Goal: Task Accomplishment & Management: Use online tool/utility

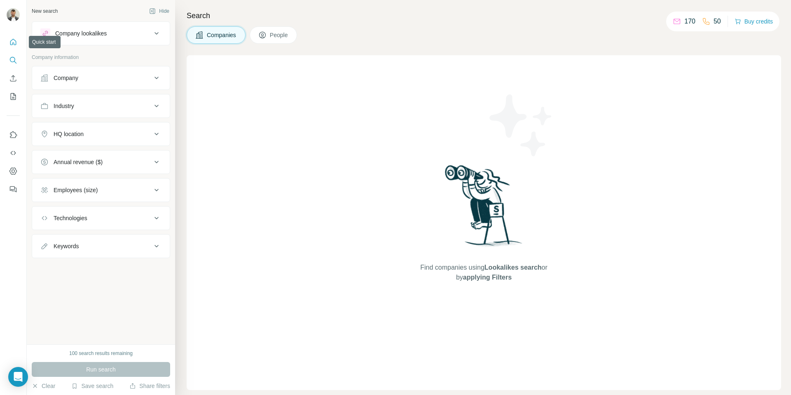
click at [13, 41] on icon "Quick start" at bounding box center [13, 42] width 8 height 8
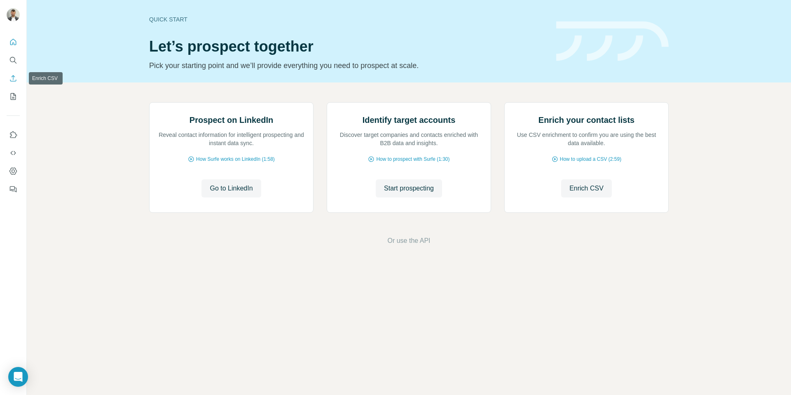
click at [12, 76] on icon "Enrich CSV" at bounding box center [13, 78] width 8 height 8
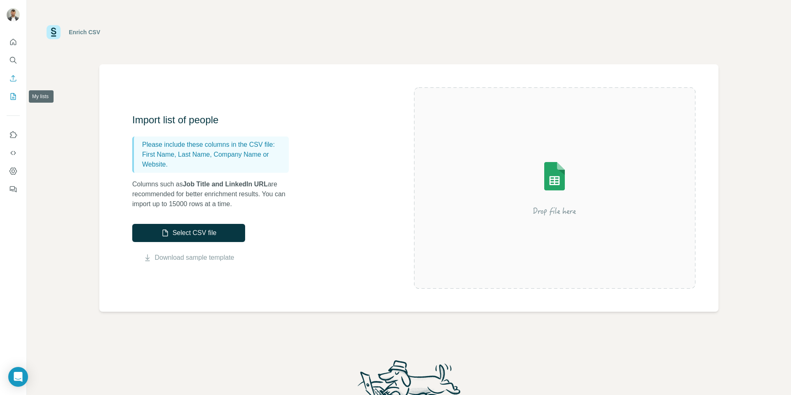
click at [11, 96] on icon "My lists" at bounding box center [13, 96] width 5 height 7
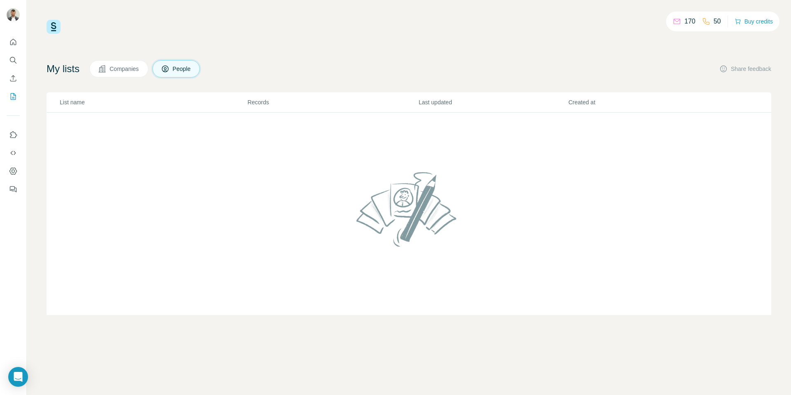
click at [132, 69] on span "Companies" at bounding box center [125, 69] width 30 height 8
click at [166, 72] on icon at bounding box center [165, 69] width 8 height 8
click at [13, 136] on icon "Use Surfe on LinkedIn" at bounding box center [13, 135] width 8 height 8
click at [253, 79] on div "My lists Companies People Share feedback List name Records Last updated Created…" at bounding box center [409, 187] width 725 height 255
click at [14, 133] on icon "Use Surfe on LinkedIn" at bounding box center [13, 135] width 8 height 8
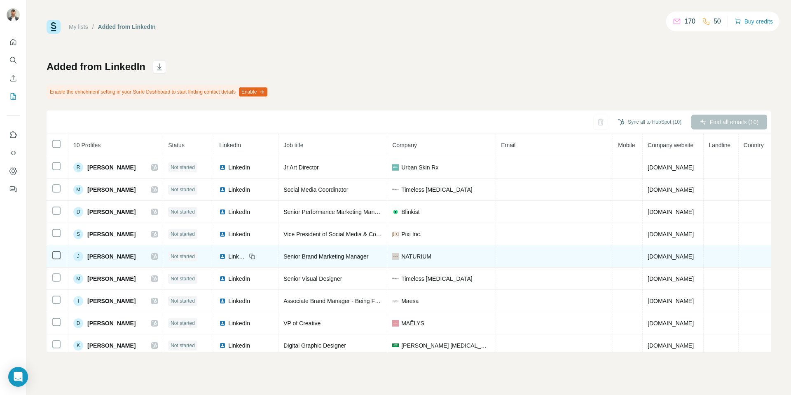
click at [77, 255] on div "J" at bounding box center [78, 256] width 10 height 10
click at [99, 259] on span "[PERSON_NAME]" at bounding box center [111, 256] width 48 height 8
click at [113, 259] on span "[PERSON_NAME]" at bounding box center [111, 256] width 48 height 8
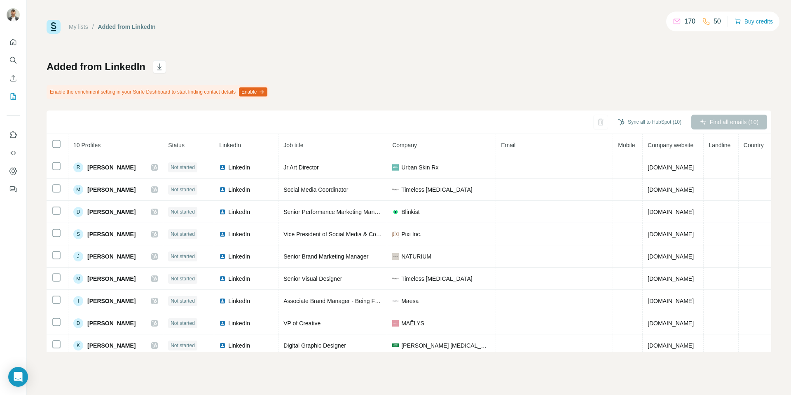
click at [715, 19] on p "50" at bounding box center [717, 21] width 7 height 10
click at [708, 19] on div "50" at bounding box center [711, 21] width 19 height 10
click at [600, 84] on div "Added from LinkedIn Enable the enrichment setting in your Surfe Dashboard to st…" at bounding box center [409, 205] width 725 height 291
click at [726, 101] on div "Added from LinkedIn Enable the enrichment setting in your Surfe Dashboard to st…" at bounding box center [409, 205] width 725 height 291
click at [8, 369] on body "My lists / Added from LinkedIn 170 50 Buy credits Added from LinkedIn Enable th…" at bounding box center [395, 197] width 791 height 395
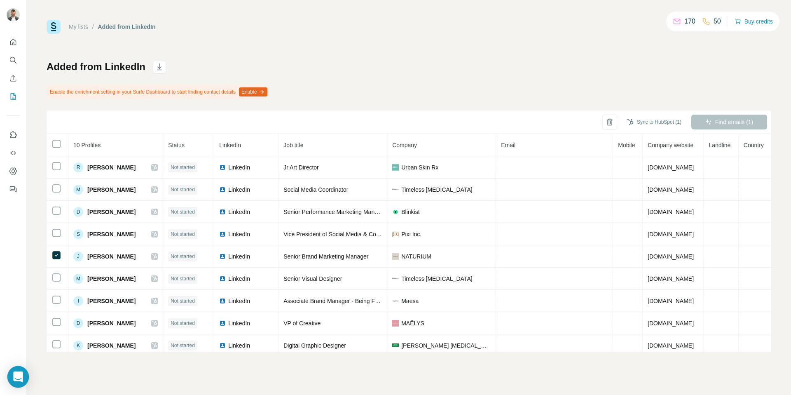
click at [23, 376] on div "Open Intercom Messenger" at bounding box center [18, 377] width 22 height 22
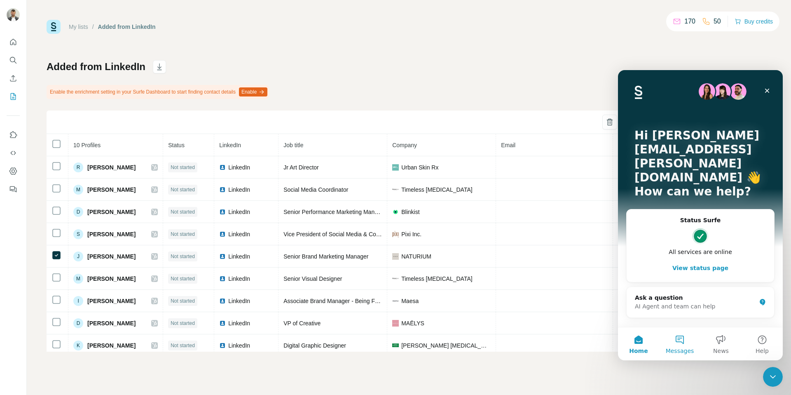
click at [682, 341] on button "Messages" at bounding box center [679, 343] width 41 height 33
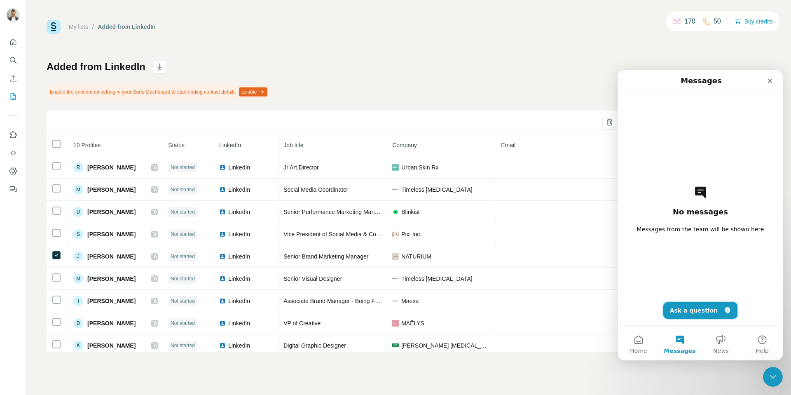
click at [699, 311] on button "Ask a question" at bounding box center [700, 310] width 75 height 16
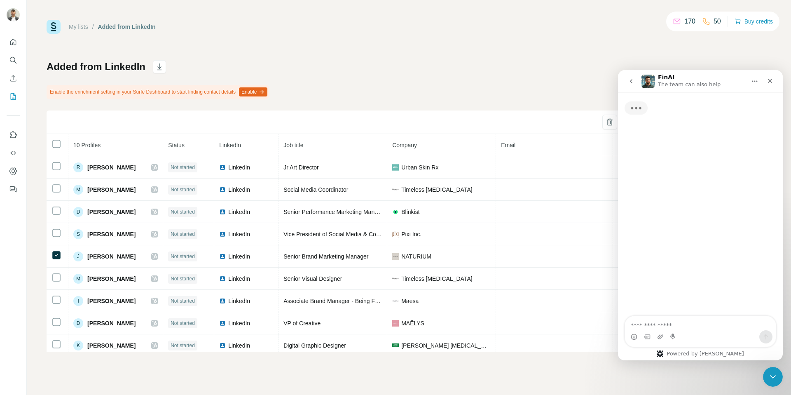
click at [691, 325] on textarea "Ask a question…" at bounding box center [700, 323] width 151 height 14
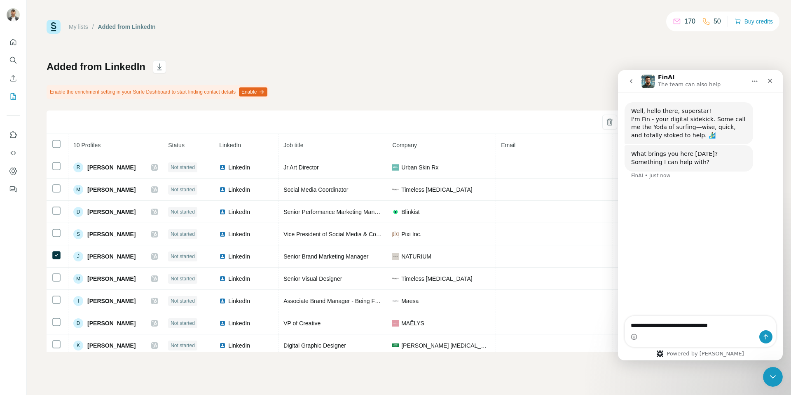
type textarea "**********"
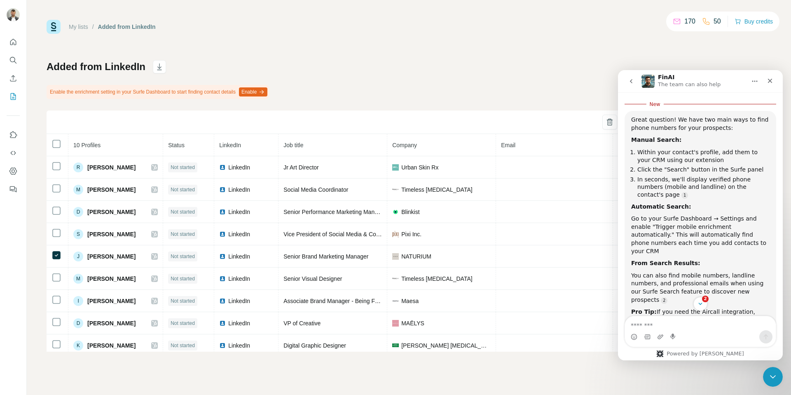
scroll to position [99, 0]
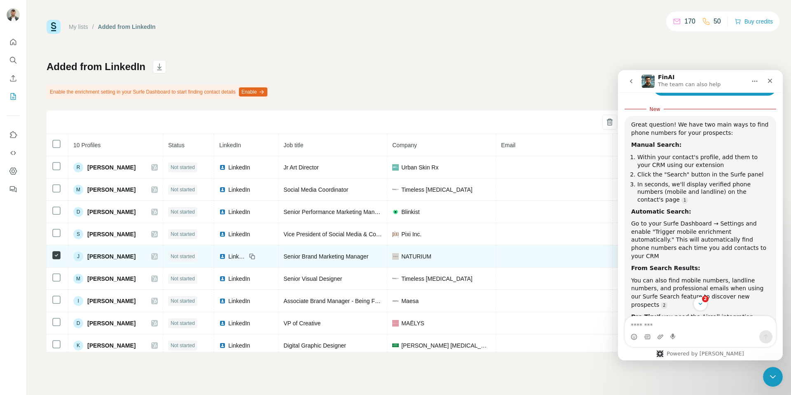
click at [157, 255] on icon at bounding box center [154, 256] width 5 height 7
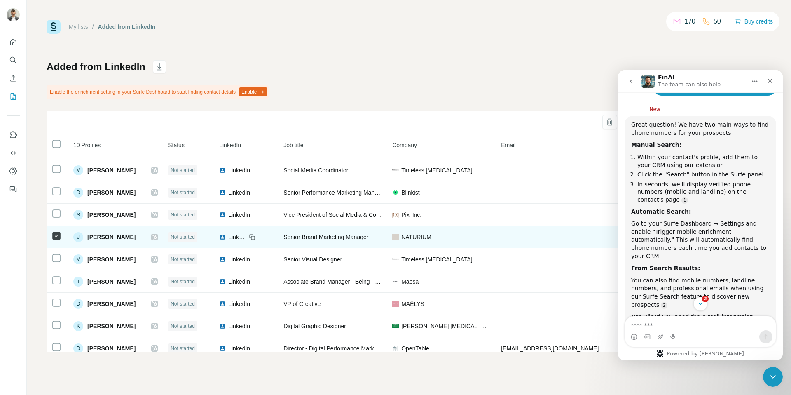
scroll to position [27, 0]
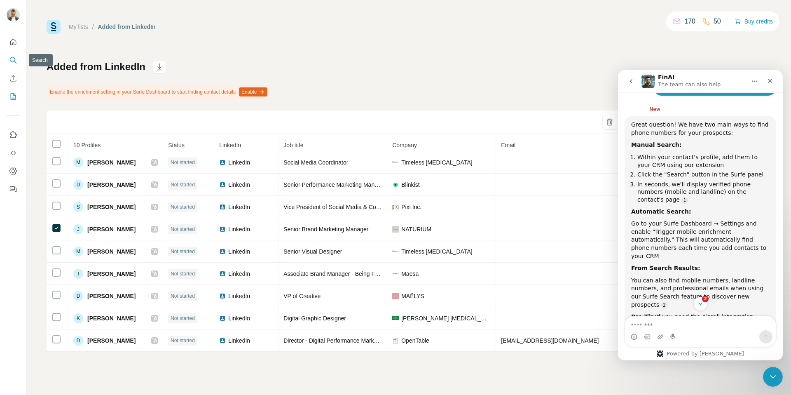
click at [13, 63] on icon "Search" at bounding box center [13, 60] width 8 height 8
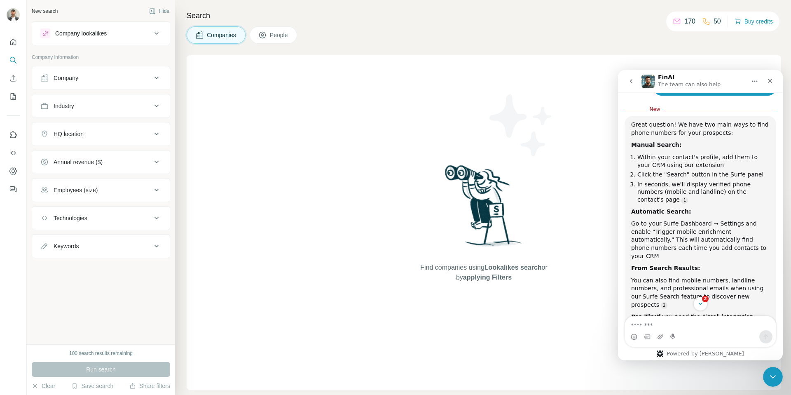
click at [267, 34] on icon at bounding box center [262, 35] width 8 height 8
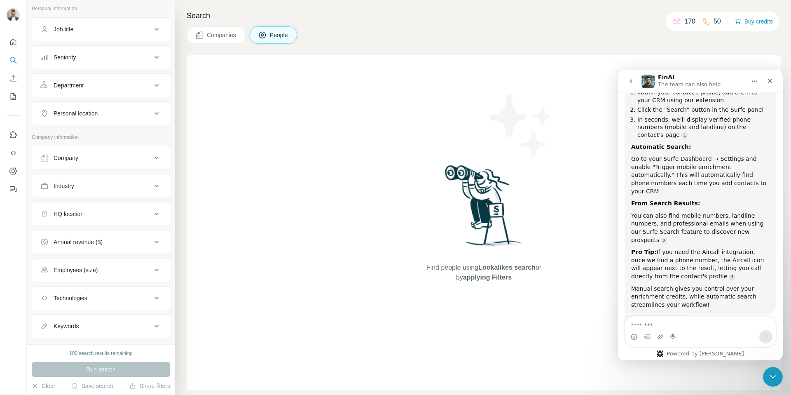
scroll to position [175, 0]
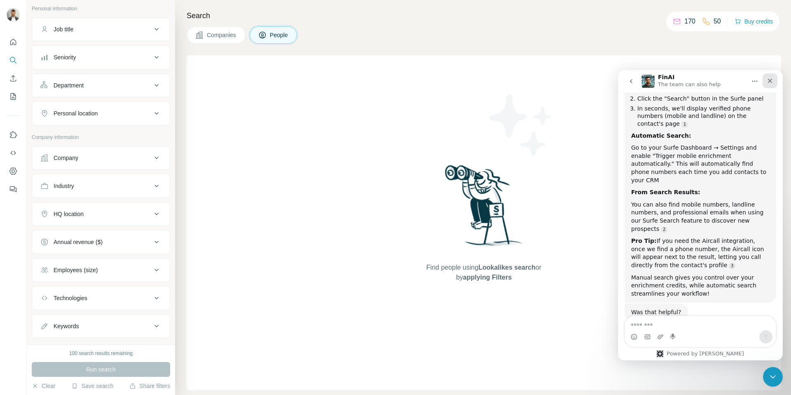
click at [772, 83] on icon "Close" at bounding box center [770, 80] width 7 height 7
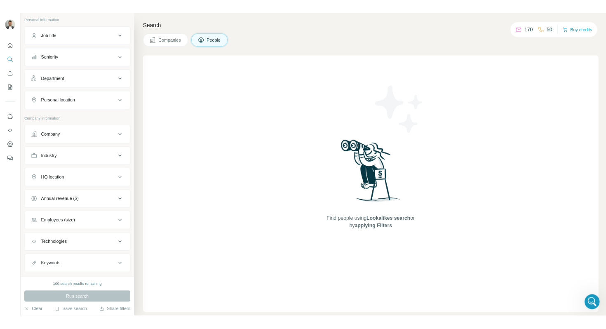
scroll to position [161, 0]
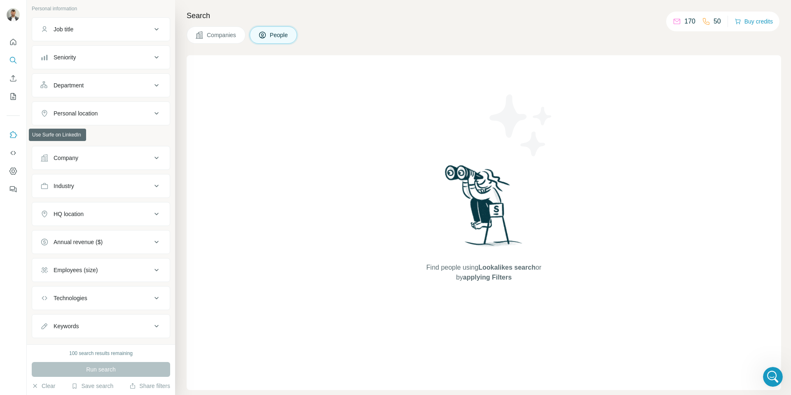
click at [11, 136] on icon "Use Surfe on LinkedIn" at bounding box center [13, 135] width 8 height 8
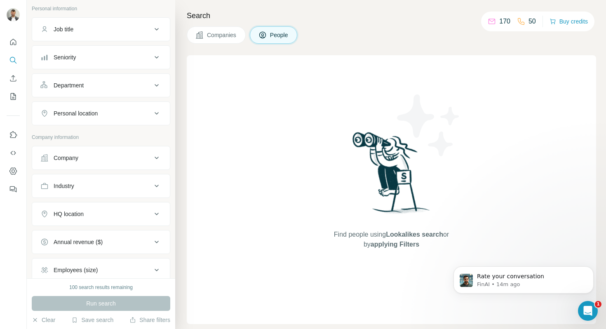
scroll to position [0, 0]
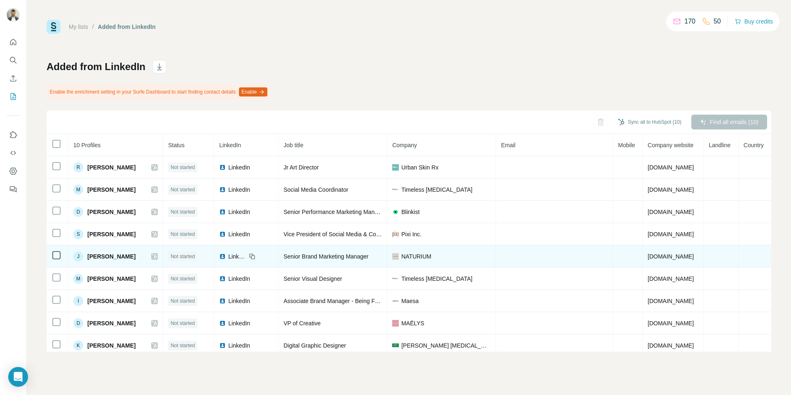
click at [195, 256] on span "Not started" at bounding box center [183, 256] width 24 height 7
click at [339, 259] on span "Senior Brand Marketing Manager" at bounding box center [325, 256] width 85 height 7
click at [255, 255] on icon at bounding box center [253, 257] width 4 height 4
click at [108, 255] on span "[PERSON_NAME]" at bounding box center [111, 256] width 48 height 8
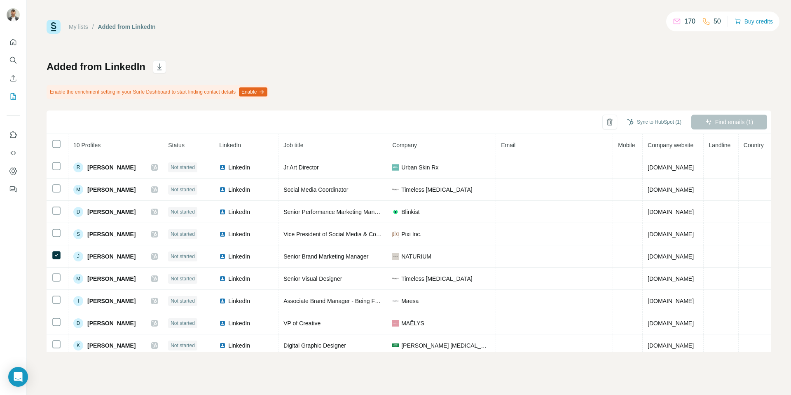
click at [714, 25] on p "50" at bounding box center [717, 21] width 7 height 10
click at [265, 90] on icon "button" at bounding box center [261, 92] width 7 height 7
click at [267, 91] on button "Enable" at bounding box center [253, 91] width 28 height 9
